Goal: Check status: Check status

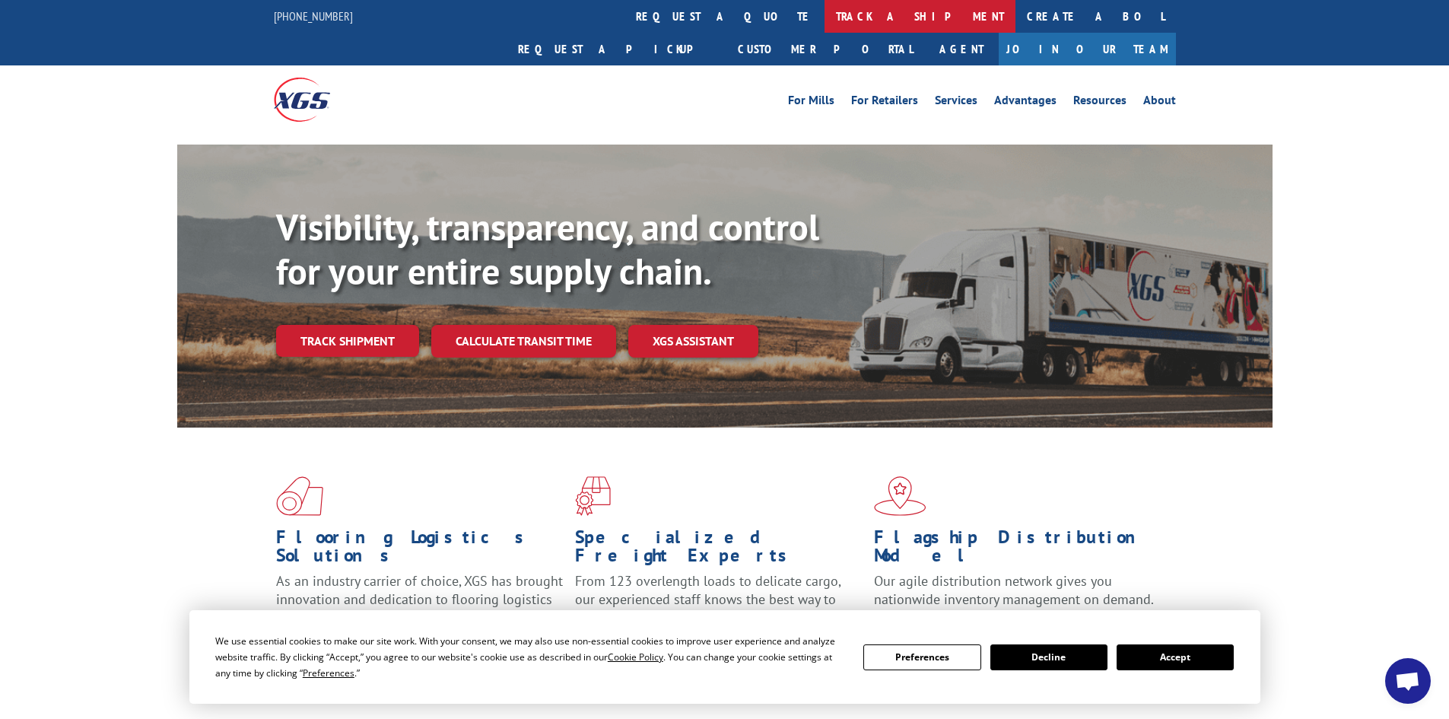
click at [825, 14] on link "track a shipment" at bounding box center [920, 16] width 191 height 33
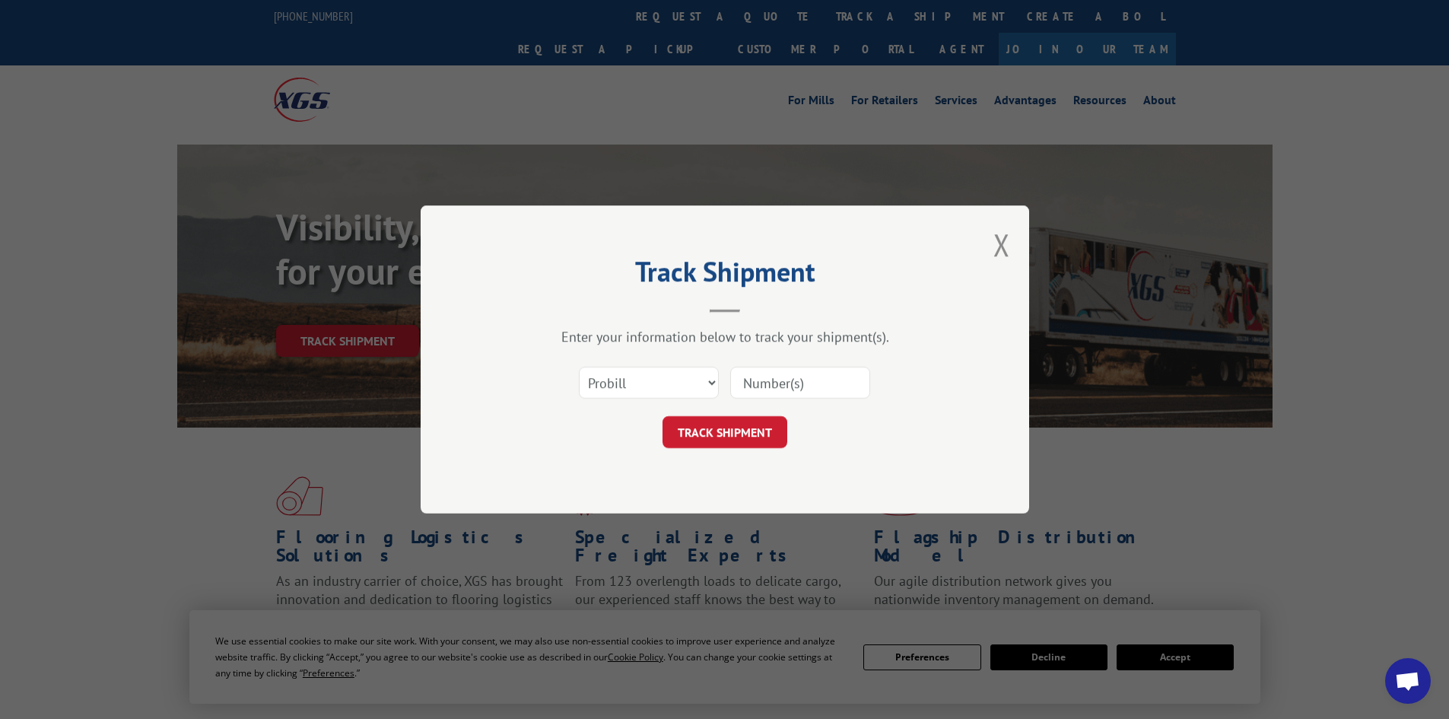
click at [759, 381] on input at bounding box center [800, 383] width 140 height 32
paste input "17517266"
type input "17517266"
click at [723, 433] on button "TRACK SHIPMENT" at bounding box center [725, 432] width 125 height 32
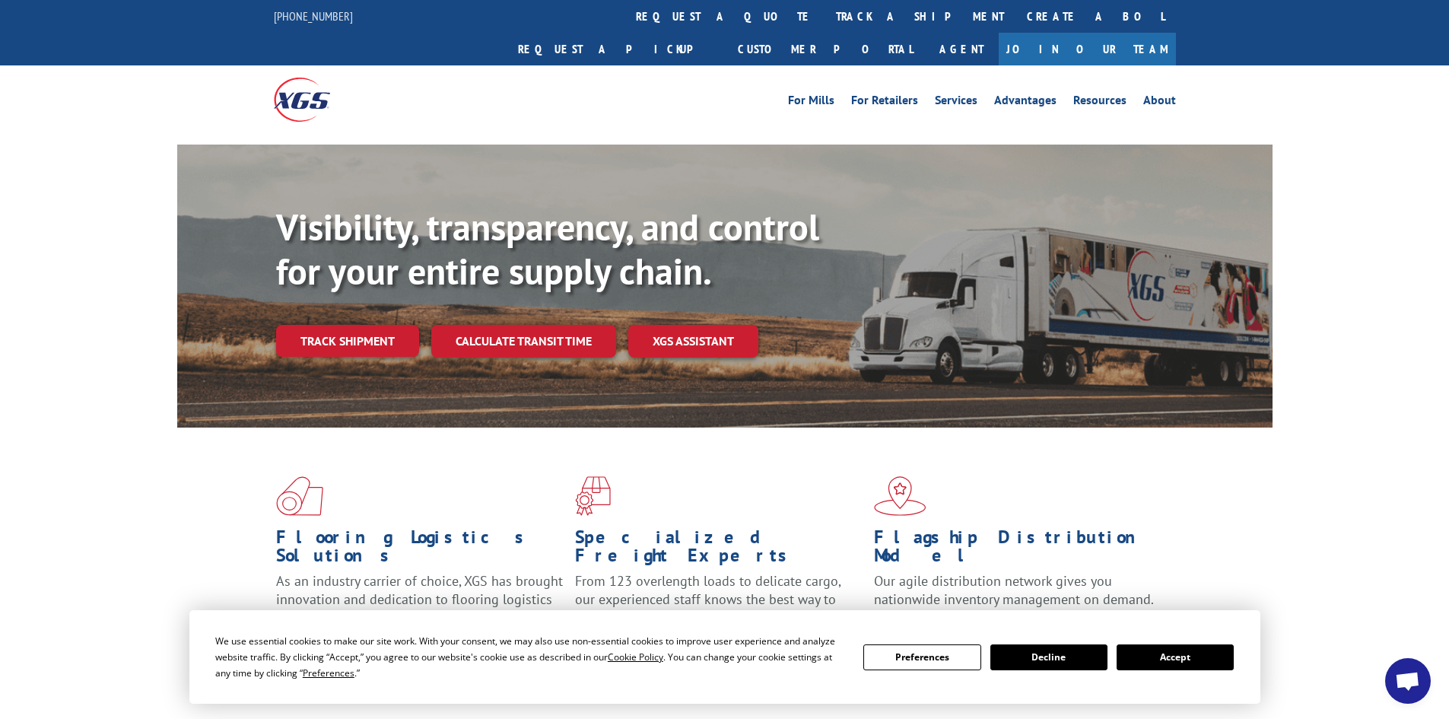
click at [825, 25] on link "track a shipment" at bounding box center [920, 16] width 191 height 33
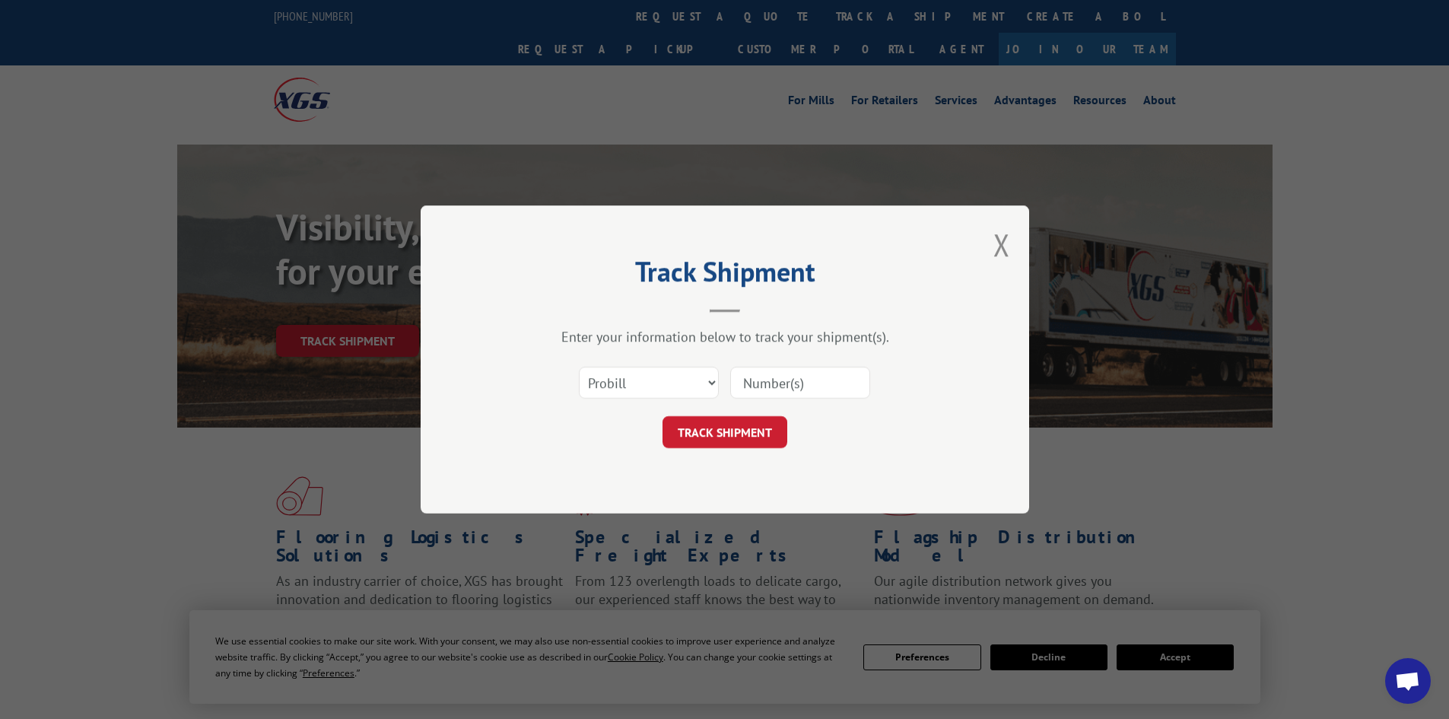
click at [763, 378] on input at bounding box center [800, 383] width 140 height 32
paste input "17521168"
type input "17521168"
drag, startPoint x: 759, startPoint y: 414, endPoint x: 747, endPoint y: 437, distance: 25.5
click at [755, 420] on form "Select category... Probill BOL PO 17521168 TRACK SHIPMENT" at bounding box center [725, 403] width 457 height 91
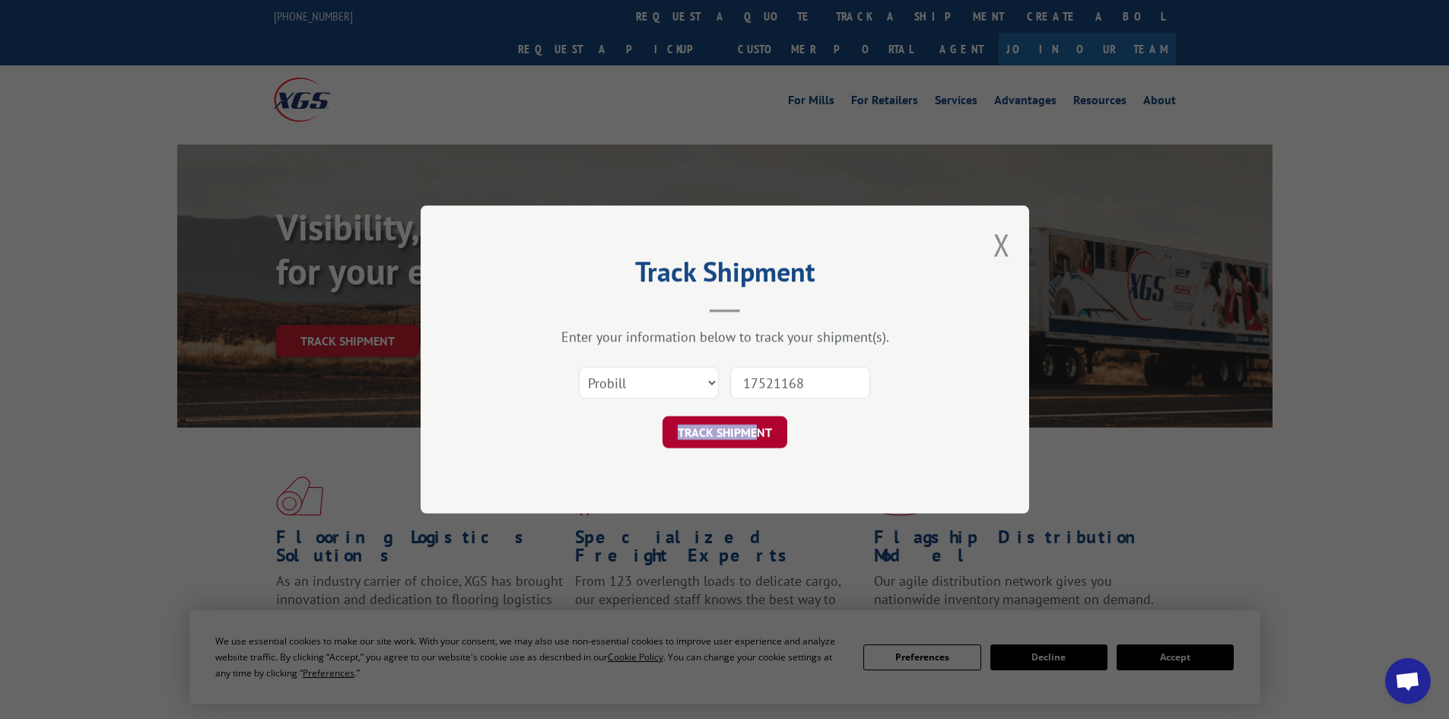
click at [746, 437] on button "TRACK SHIPMENT" at bounding box center [725, 432] width 125 height 32
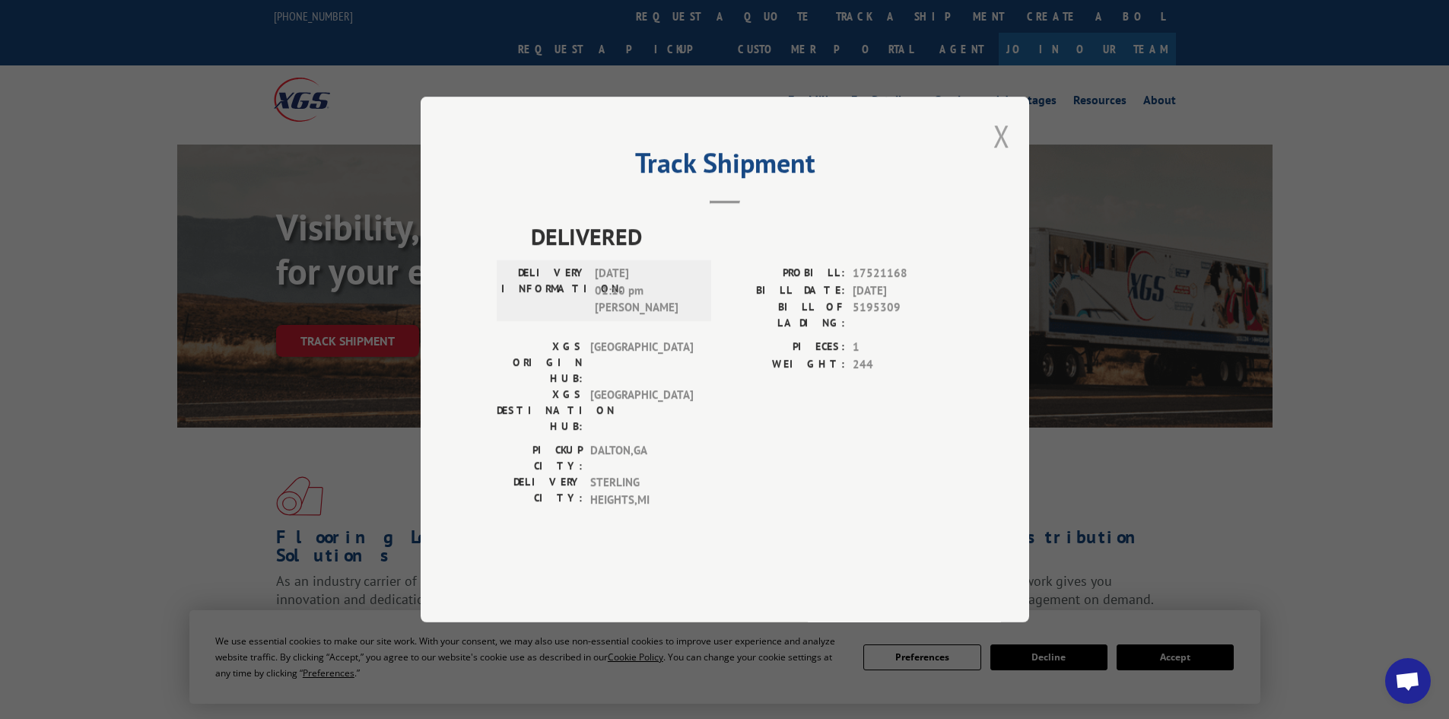
click at [1005, 156] on button "Close modal" at bounding box center [1002, 136] width 17 height 40
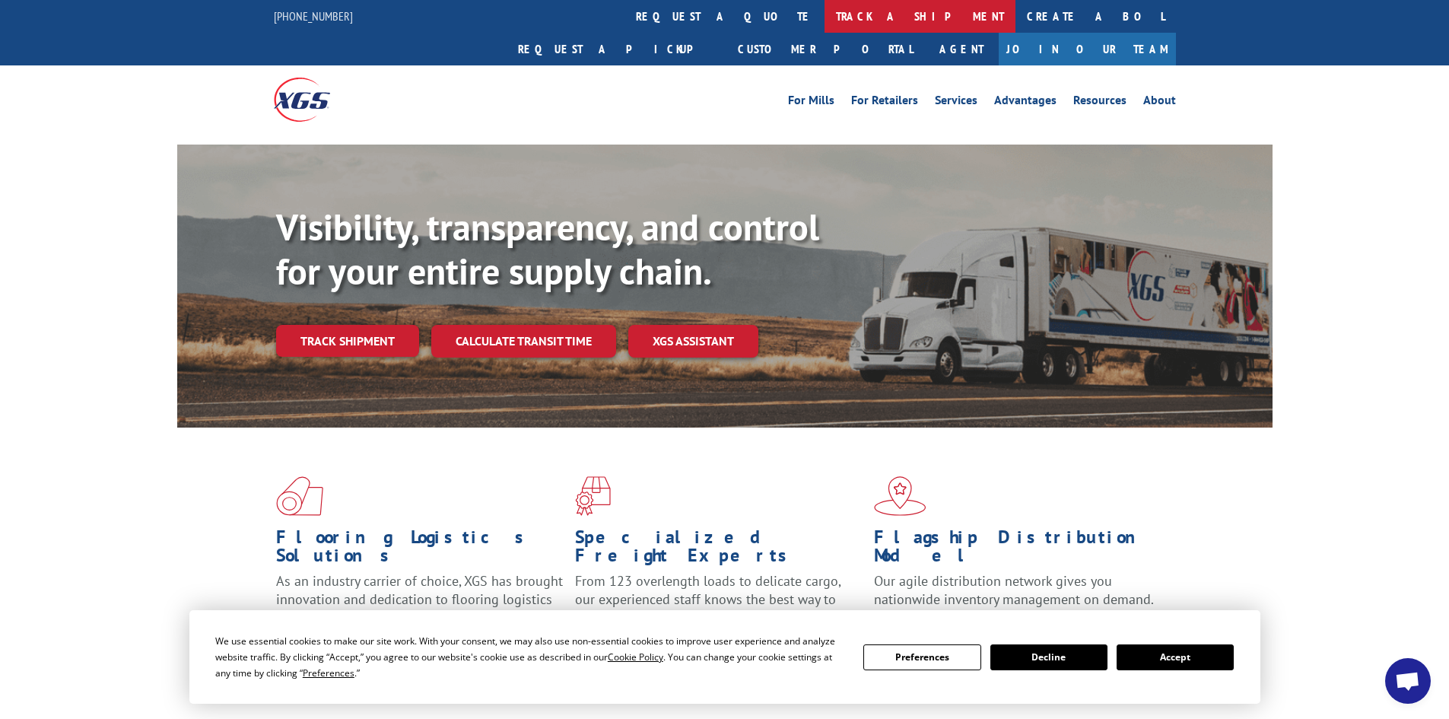
click at [825, 19] on link "track a shipment" at bounding box center [920, 16] width 191 height 33
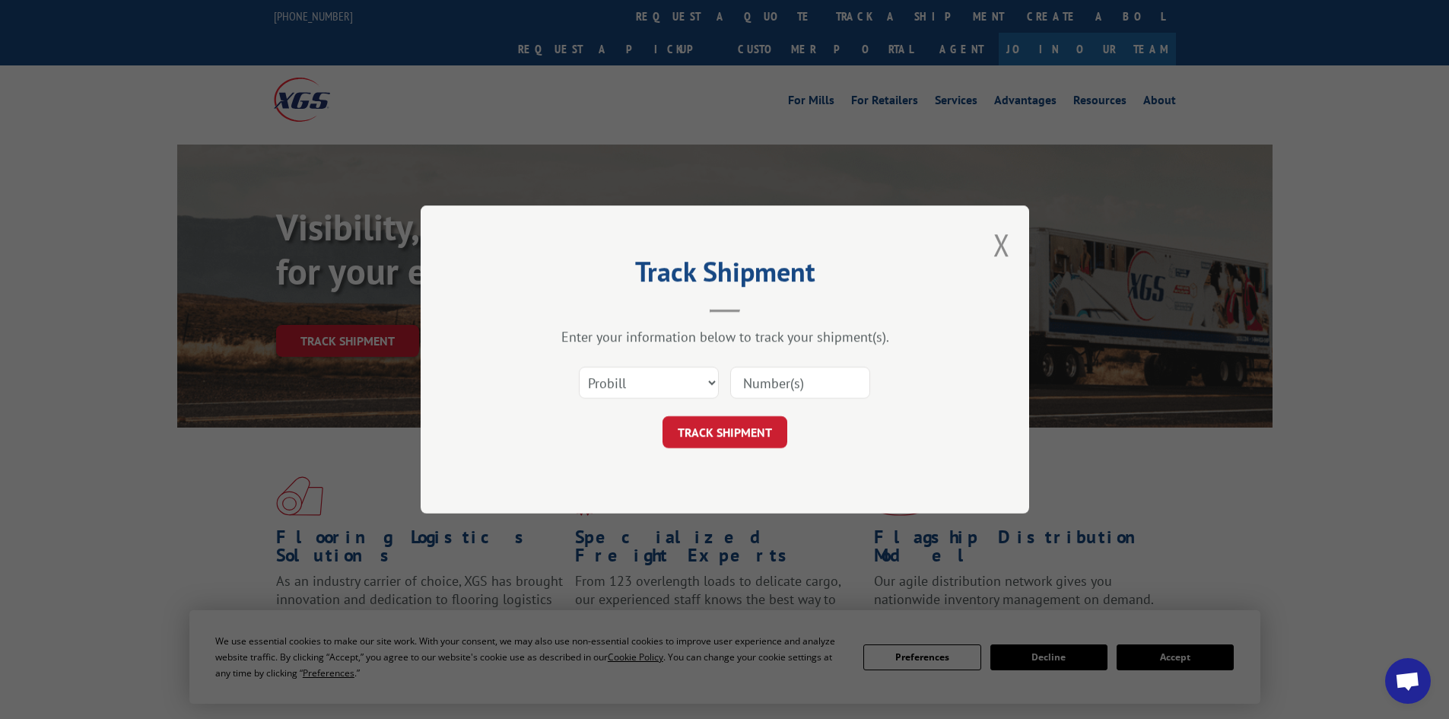
click at [766, 384] on input at bounding box center [800, 383] width 140 height 32
paste input "17470164"
type input "17470164"
click at [722, 427] on button "TRACK SHIPMENT" at bounding box center [725, 432] width 125 height 32
